Goal: Task Accomplishment & Management: Use online tool/utility

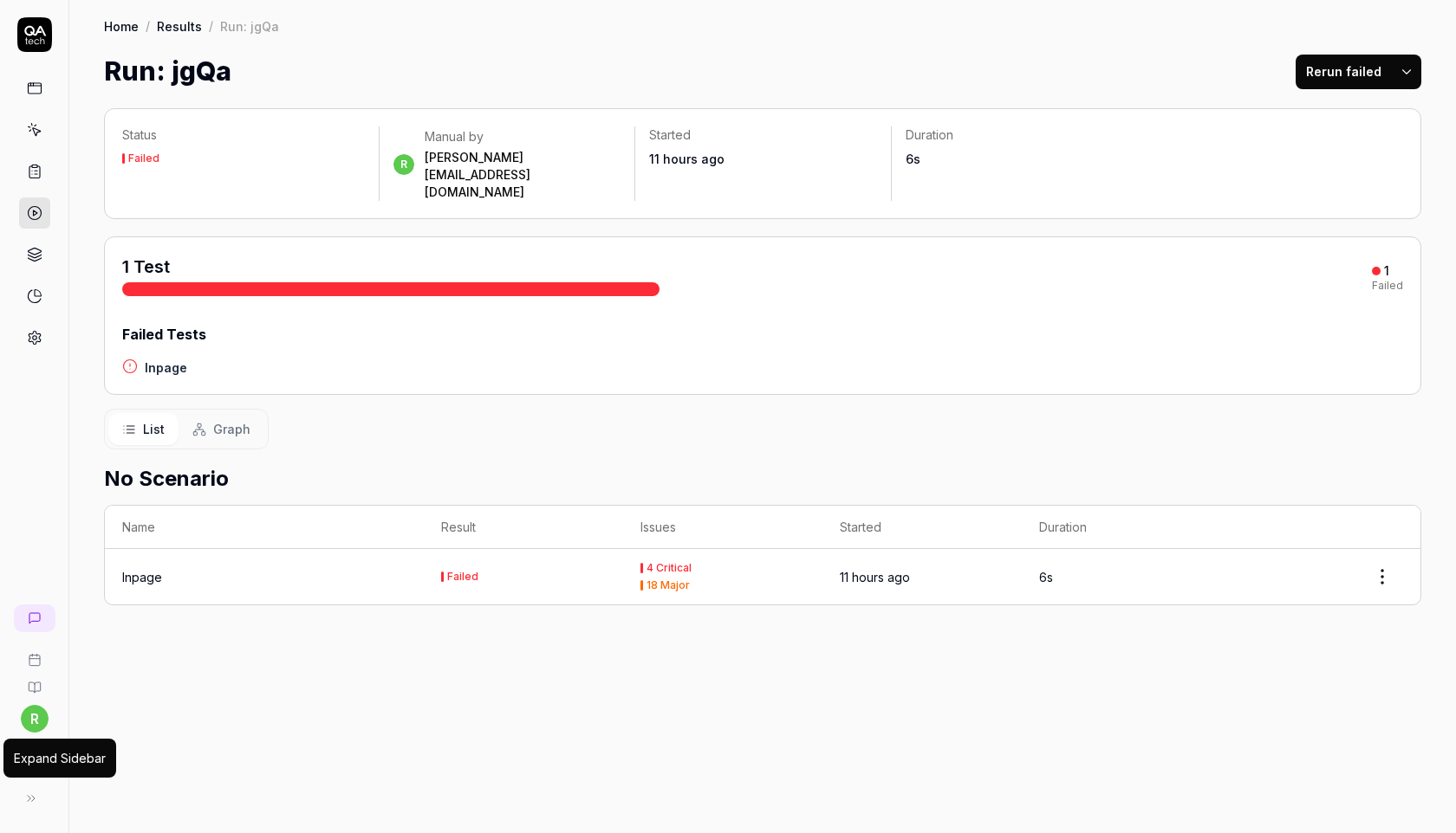
click at [18, 796] on button at bounding box center [31, 799] width 35 height 35
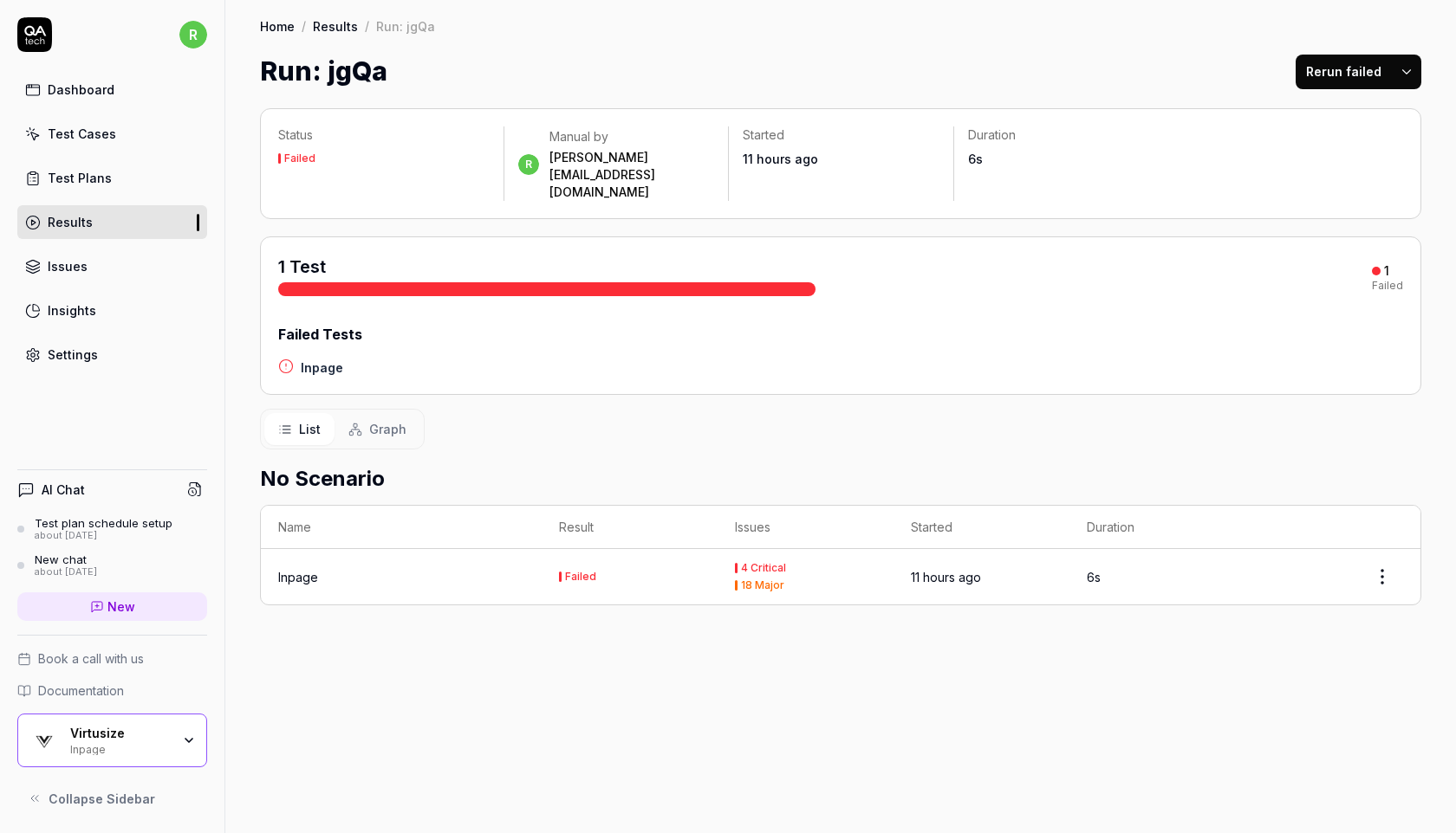
click at [98, 748] on div "Inpage" at bounding box center [121, 749] width 101 height 14
click at [147, 182] on link "Test Plans" at bounding box center [112, 177] width 190 height 34
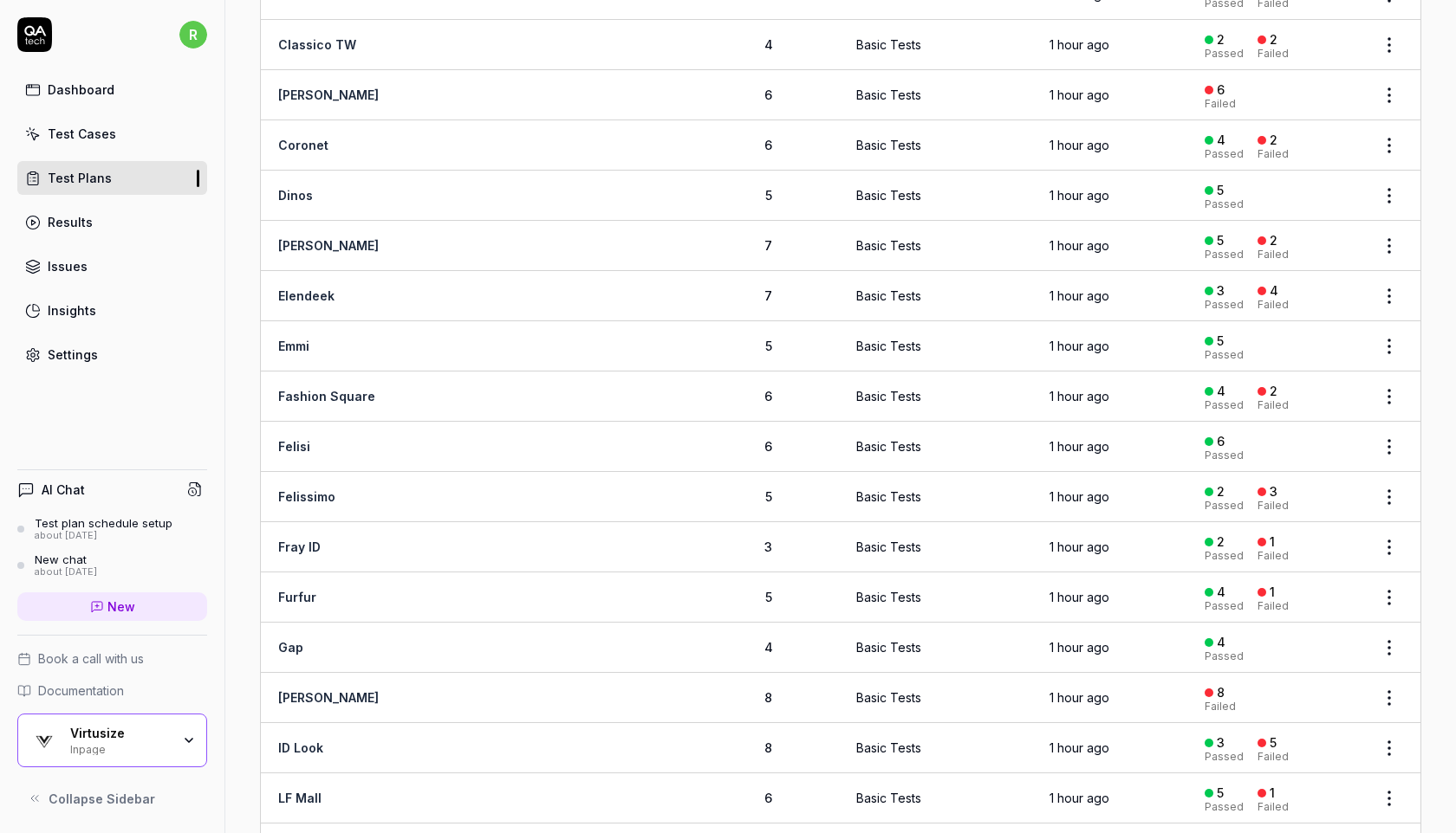
scroll to position [858, 0]
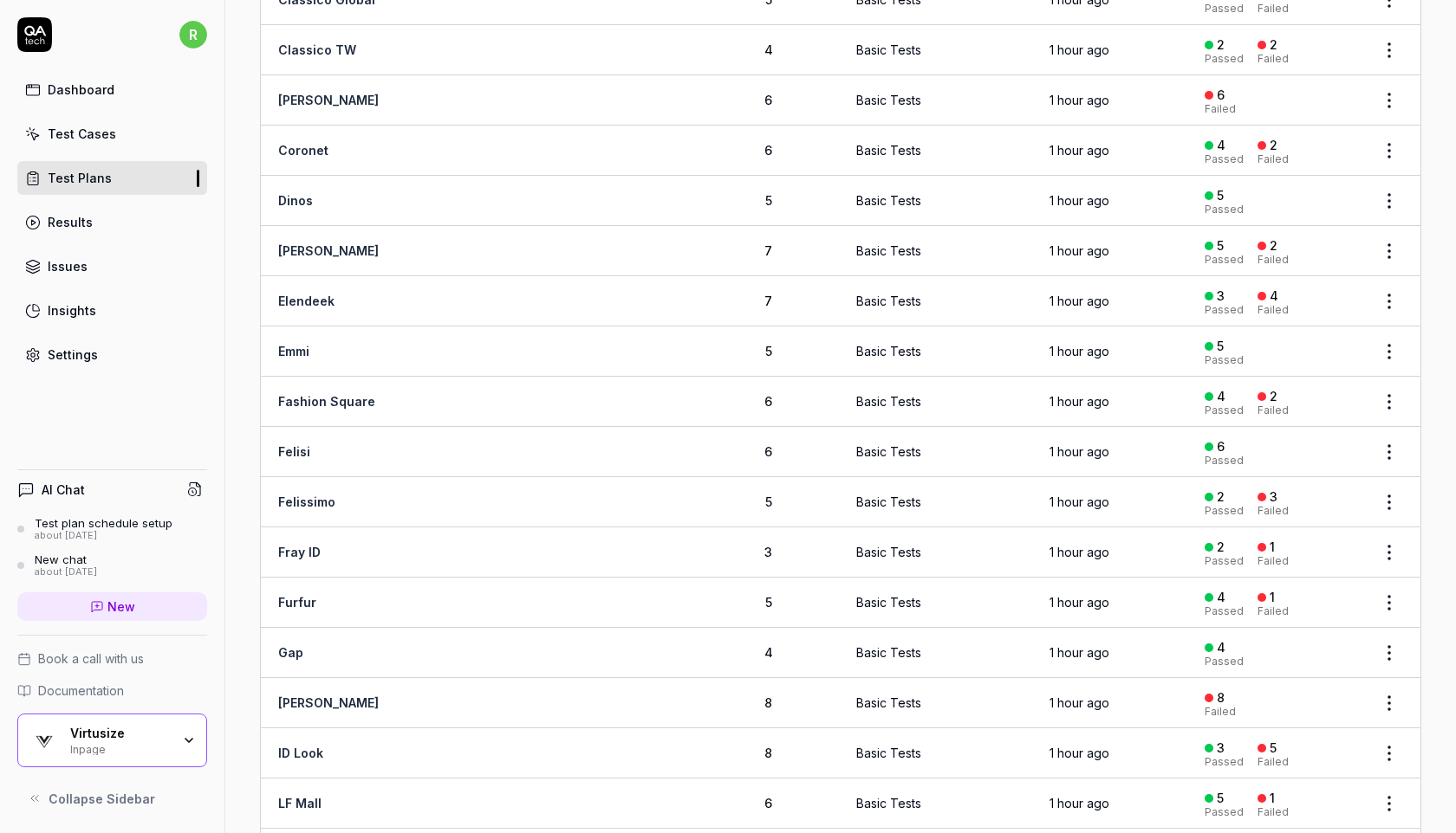
click at [1393, 88] on html "r Dashboard Test Cases Test Plans Results Issues Insights Settings AI Chat Test…" at bounding box center [728, 416] width 1456 height 833
click at [1433, 324] on html "r Dashboard Test Cases Test Plans Results Issues Insights Settings AI Chat Test…" at bounding box center [728, 416] width 1456 height 833
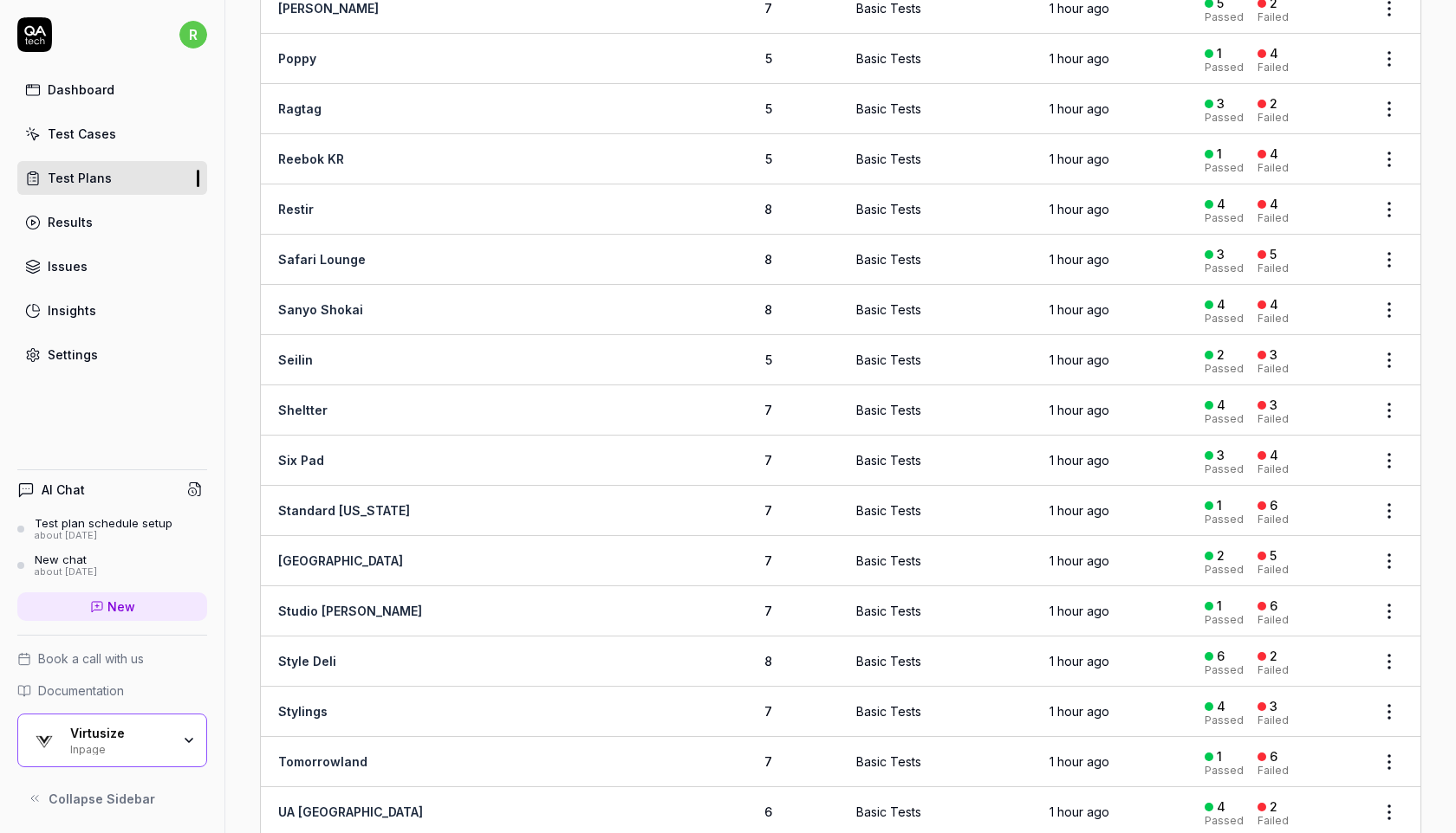
scroll to position [2860, 0]
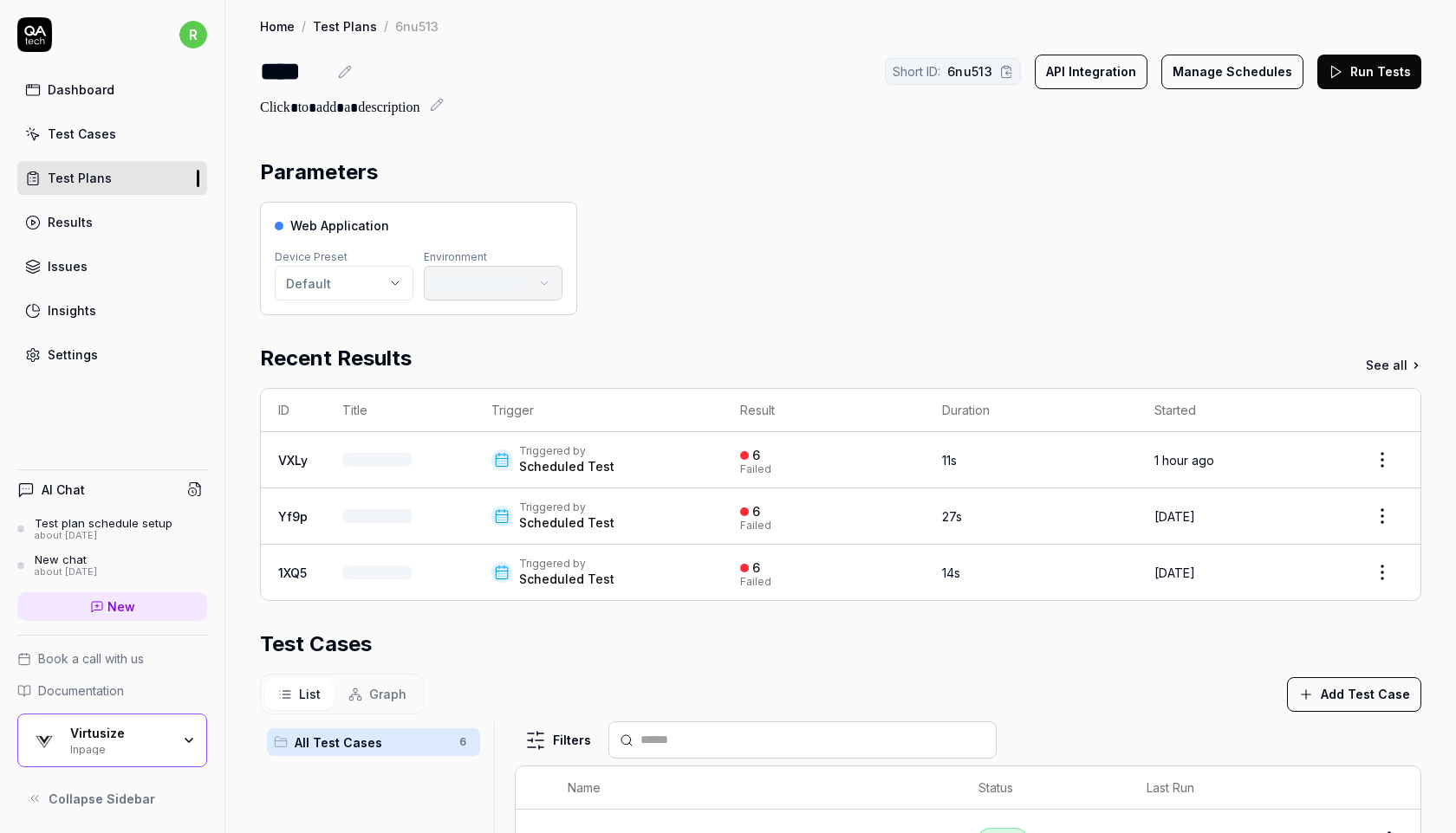
click at [1358, 81] on button "Run Tests" at bounding box center [1369, 72] width 104 height 35
